Goal: Task Accomplishment & Management: Manage account settings

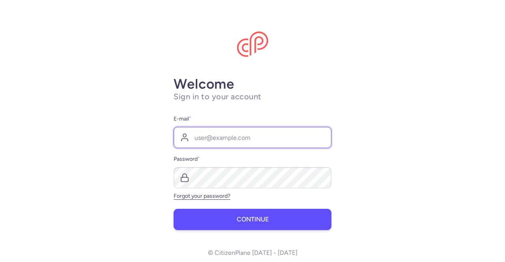
type input "[EMAIL_ADDRESS][DOMAIN_NAME]"
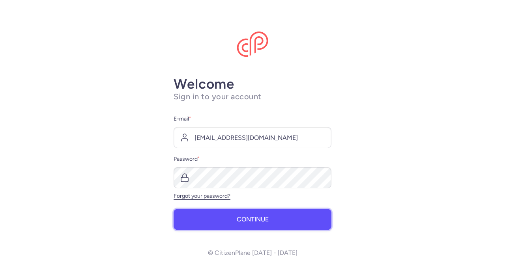
click at [230, 221] on button "Continue" at bounding box center [253, 219] width 158 height 21
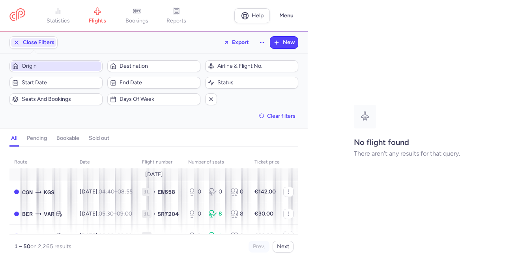
click at [58, 67] on span "Origin" at bounding box center [61, 66] width 78 height 6
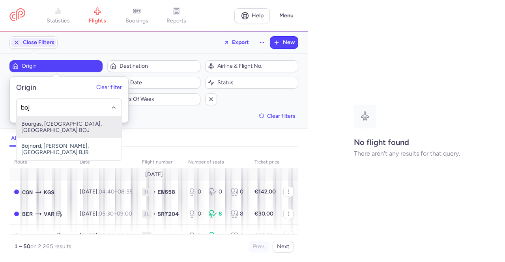
click at [39, 126] on span "Bourgas, [GEOGRAPHIC_DATA], [GEOGRAPHIC_DATA] BOJ" at bounding box center [69, 127] width 105 height 22
type input "boj"
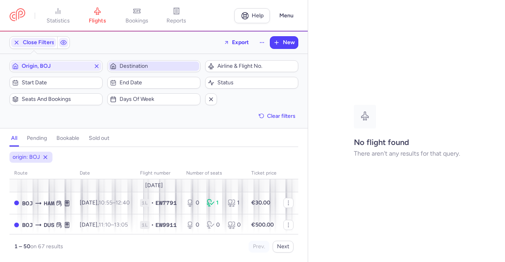
click at [148, 62] on span "Destination" at bounding box center [154, 66] width 91 height 9
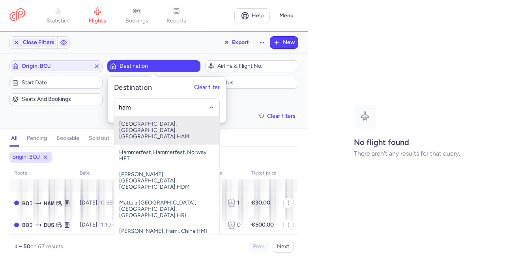
click at [146, 127] on span "[GEOGRAPHIC_DATA], [GEOGRAPHIC_DATA], [GEOGRAPHIC_DATA] HAM" at bounding box center [166, 130] width 105 height 28
type input "ham"
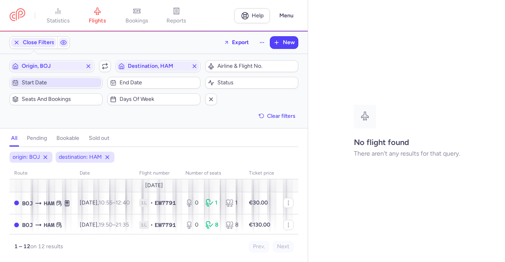
click at [53, 82] on span "Start date" at bounding box center [61, 83] width 78 height 6
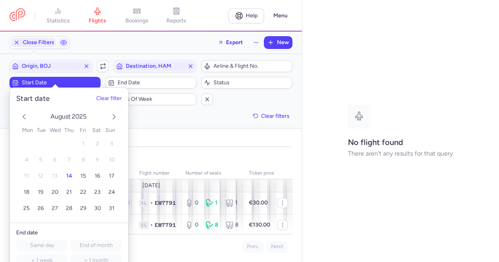
click at [111, 116] on icon "next month" at bounding box center [113, 116] width 9 height 9
click at [25, 143] on span "1" at bounding box center [26, 143] width 2 height 7
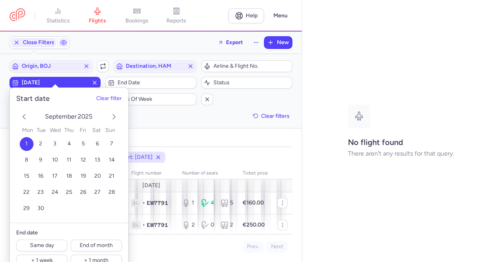
click at [377, 205] on div "No flight found There aren't any results for that query." at bounding box center [400, 131] width 197 height 262
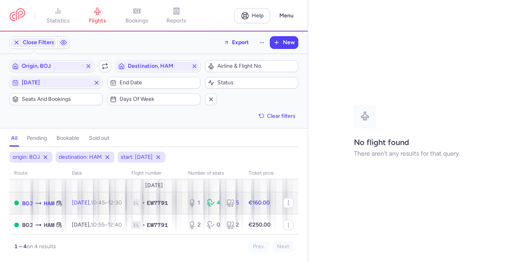
click at [100, 206] on td "[DATE] 10:45 – 12:30 +0" at bounding box center [97, 203] width 60 height 22
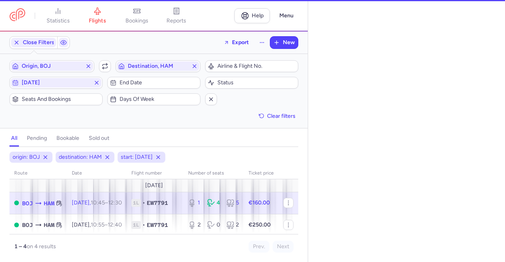
select select "days"
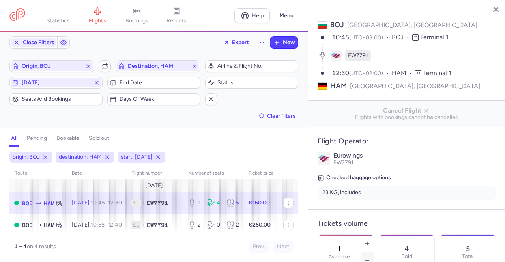
scroll to position [118, 0]
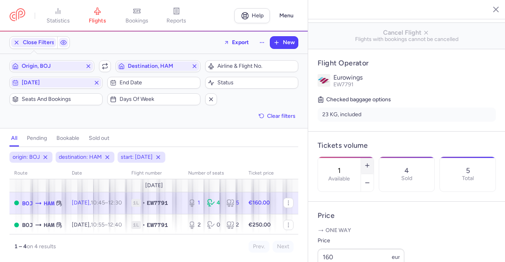
click at [371, 163] on icon "button" at bounding box center [367, 166] width 6 height 6
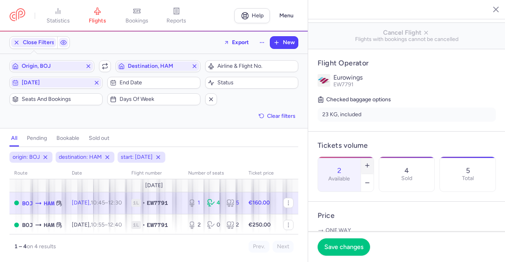
click at [371, 163] on icon "button" at bounding box center [367, 166] width 6 height 6
type input "4"
click at [342, 243] on button "Save changes" at bounding box center [344, 246] width 52 height 17
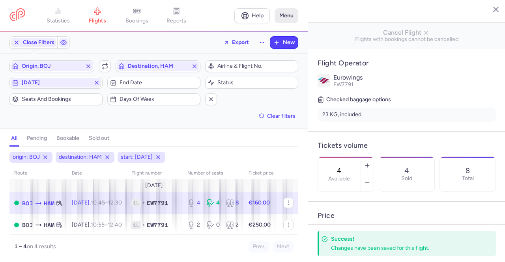
click at [281, 16] on button "Menu" at bounding box center [287, 15] width 24 height 15
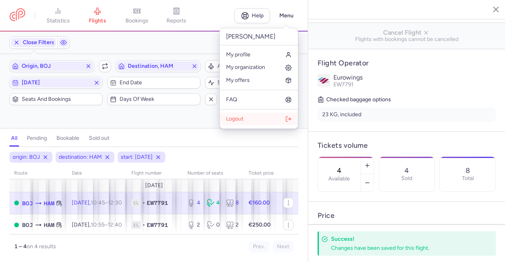
click at [227, 117] on span "Logout" at bounding box center [234, 119] width 17 height 6
